Goal: Task Accomplishment & Management: Use online tool/utility

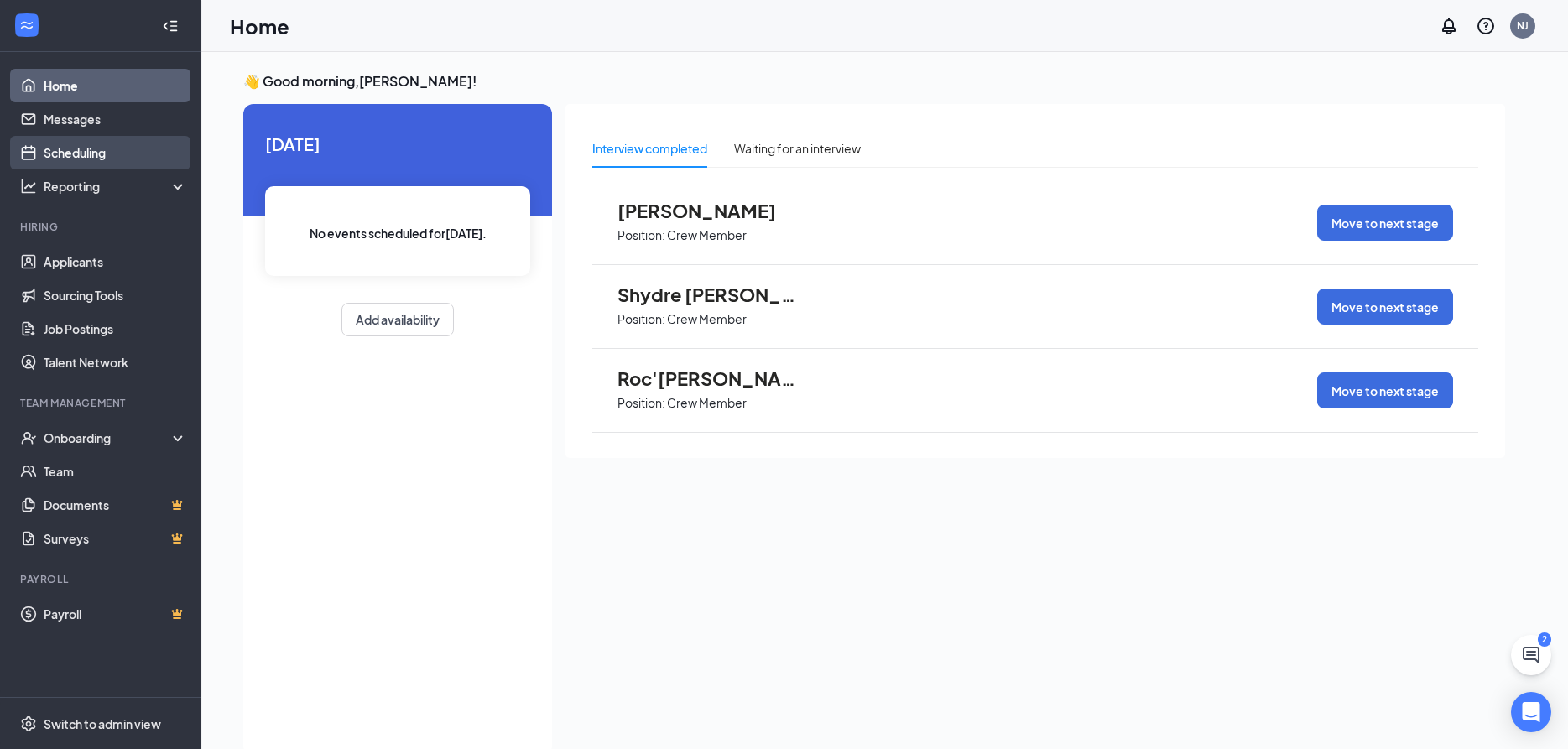
click at [88, 152] on link "Scheduling" at bounding box center [115, 153] width 144 height 34
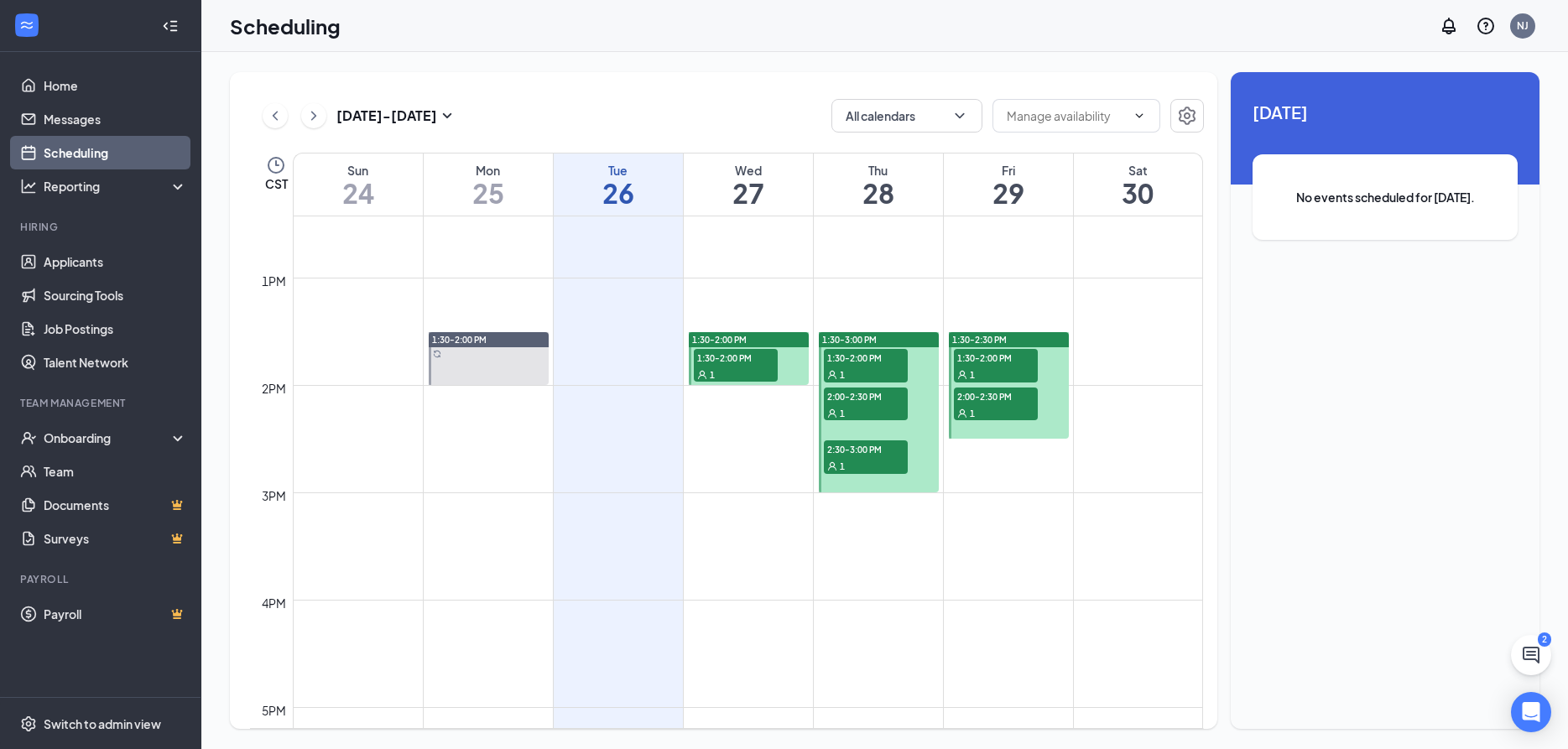
scroll to position [1368, 0]
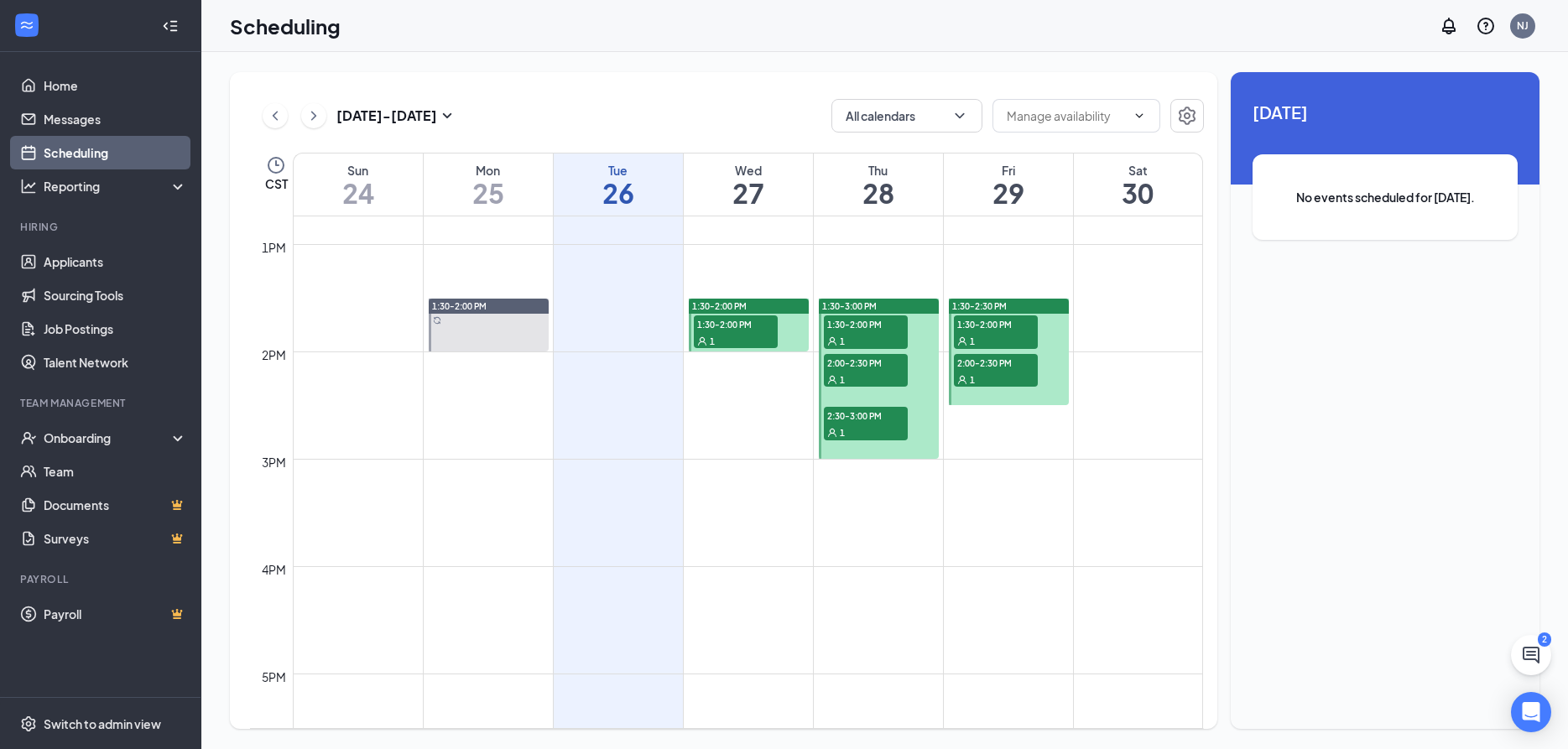
click at [730, 333] on div "1" at bounding box center [736, 340] width 83 height 17
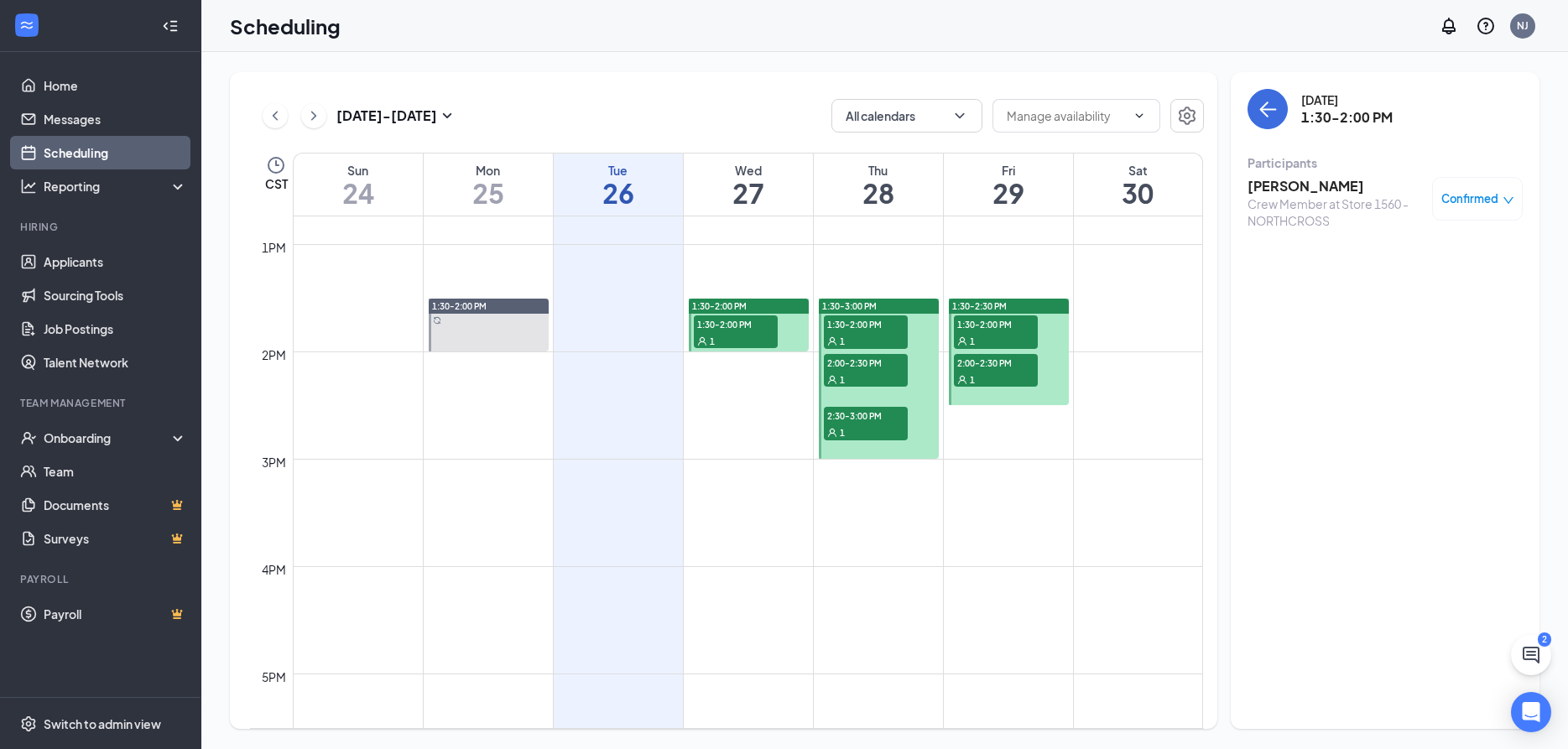
click at [1283, 192] on h3 "[PERSON_NAME]" at bounding box center [1335, 185] width 176 height 19
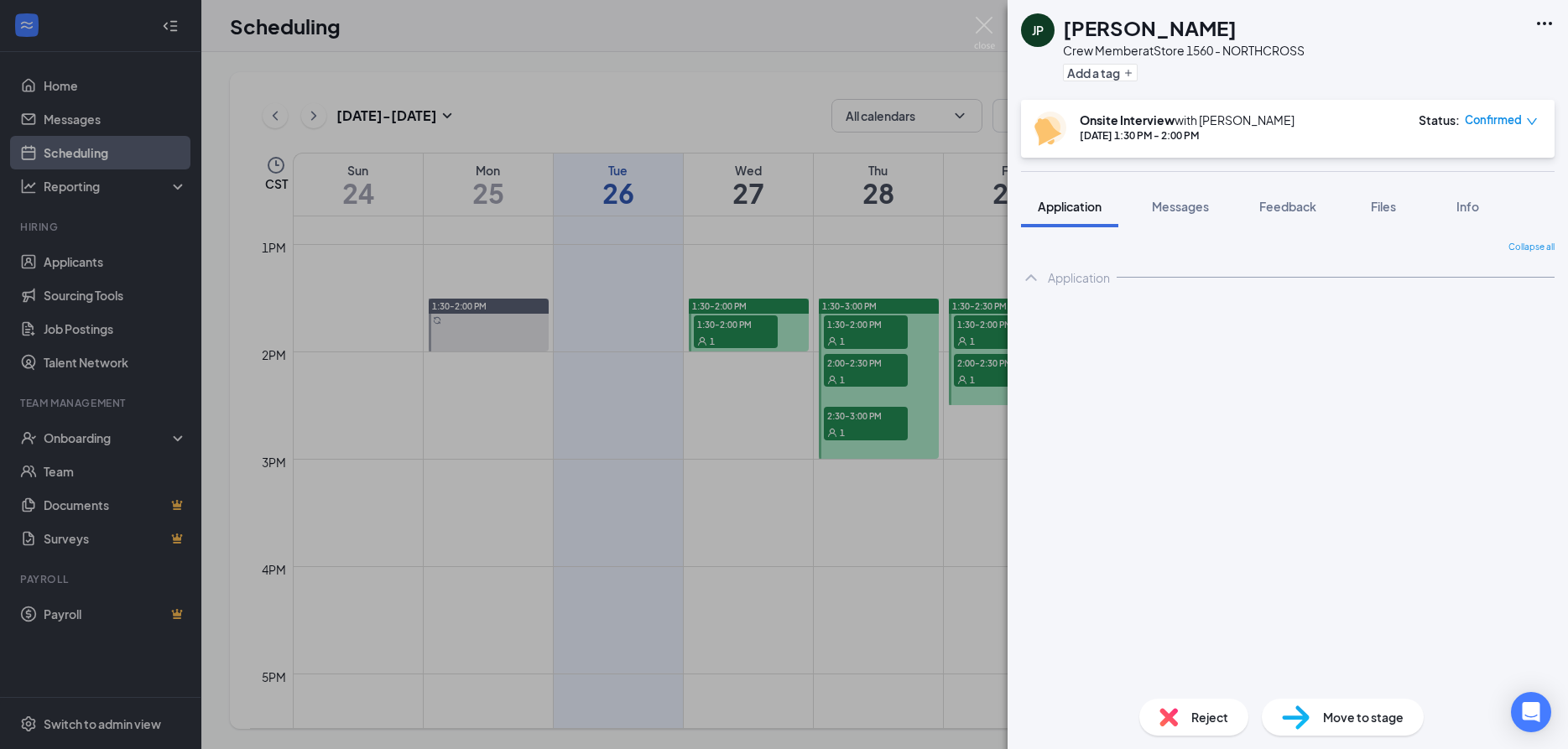
click at [739, 376] on div "JP [PERSON_NAME] Crew Member at Store 1560 - NORTHCROSS Add a tag Onsite Interv…" at bounding box center [784, 374] width 1568 height 749
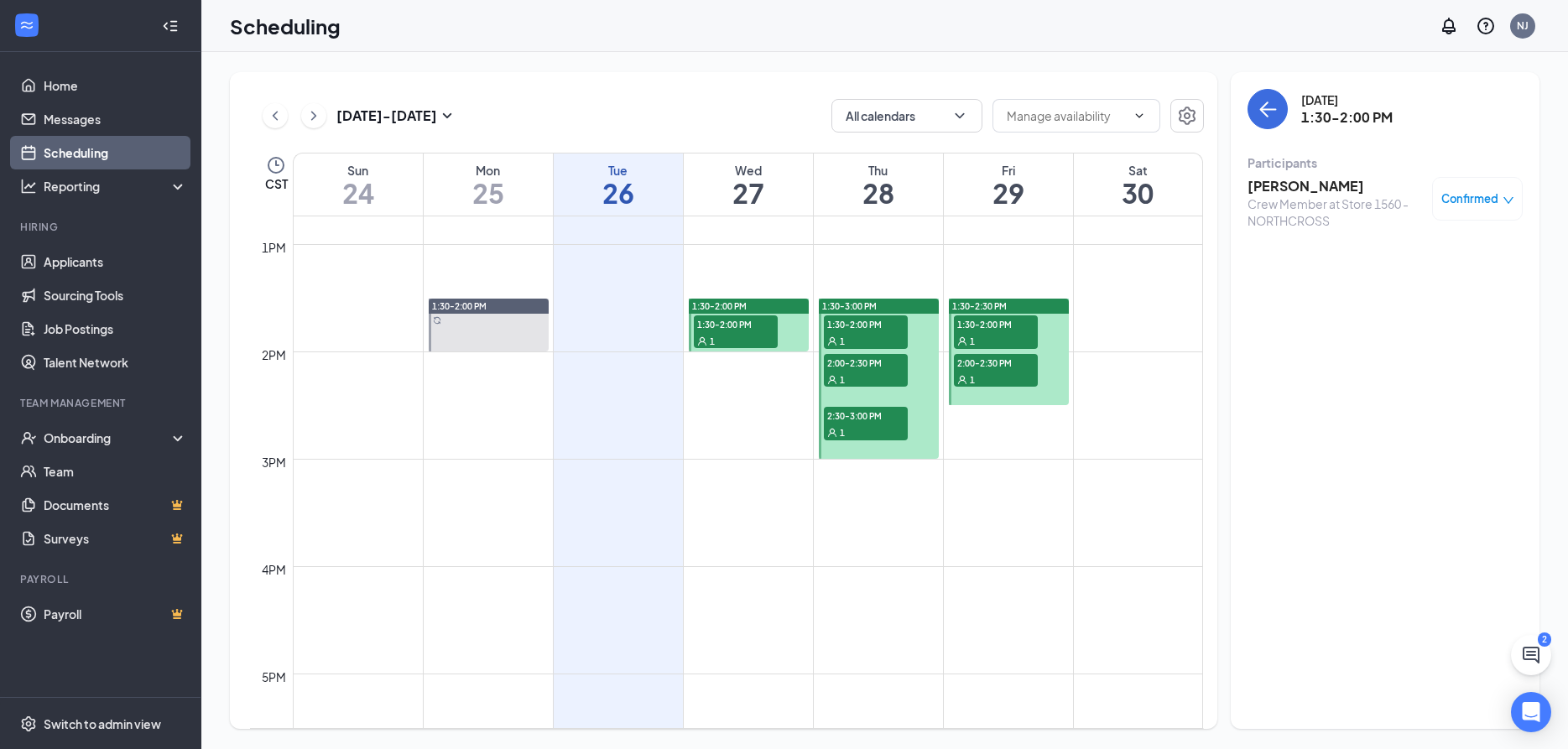
click at [798, 238] on td at bounding box center [748, 231] width 910 height 27
click at [719, 410] on td at bounding box center [748, 418] width 910 height 27
